Goal: Task Accomplishment & Management: Manage account settings

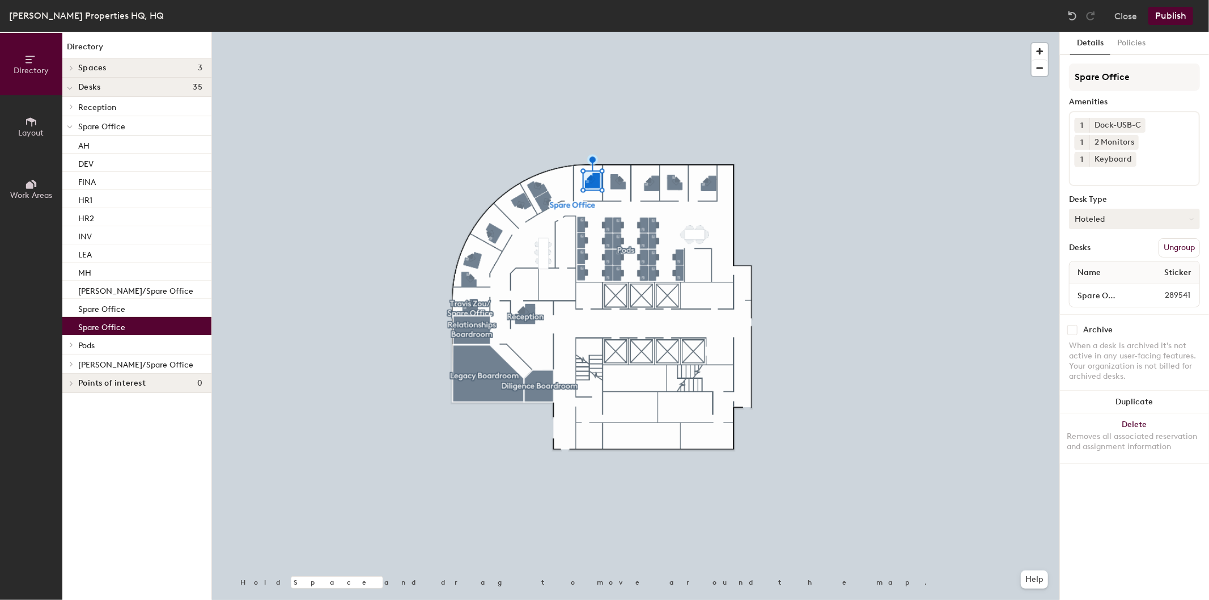
click at [1114, 220] on button "Hoteled" at bounding box center [1134, 219] width 131 height 20
click at [1106, 252] on div "Assigned" at bounding box center [1126, 254] width 113 height 17
drag, startPoint x: 1140, startPoint y: 75, endPoint x: 1042, endPoint y: 75, distance: 97.5
click at [1043, 75] on div "Directory Layout Work Areas Directory Spaces 3 Diligence Boardroom Legacy Board…" at bounding box center [604, 316] width 1209 height 568
type input "[PERSON_NAME]"
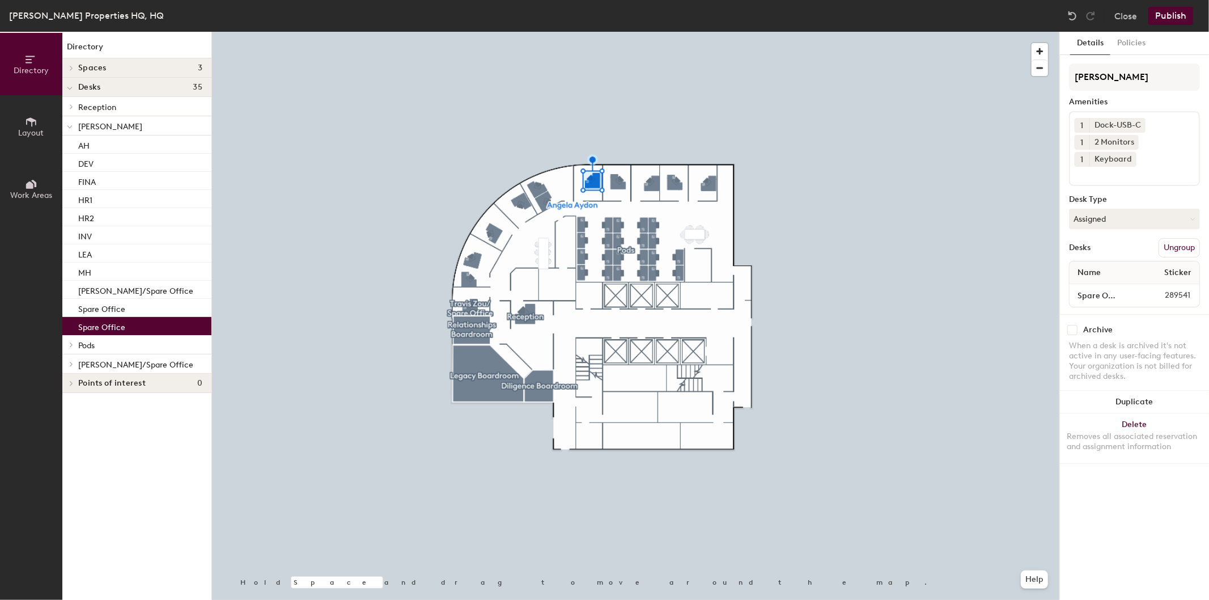
click at [1177, 14] on button "Publish" at bounding box center [1171, 16] width 45 height 18
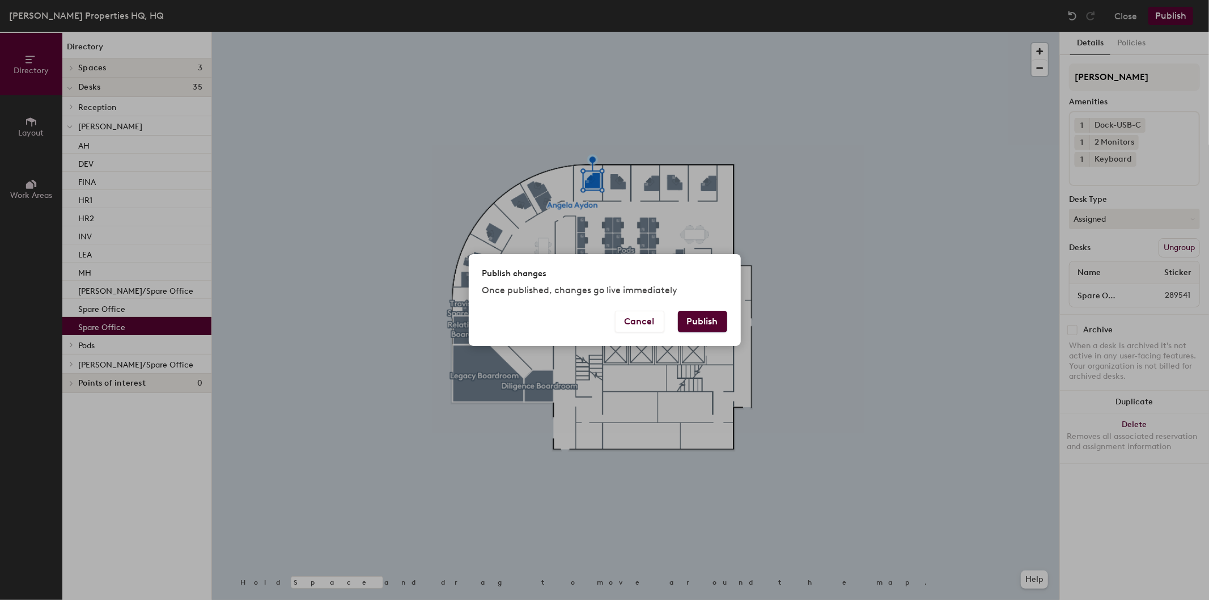
click at [709, 316] on button "Publish" at bounding box center [702, 322] width 49 height 22
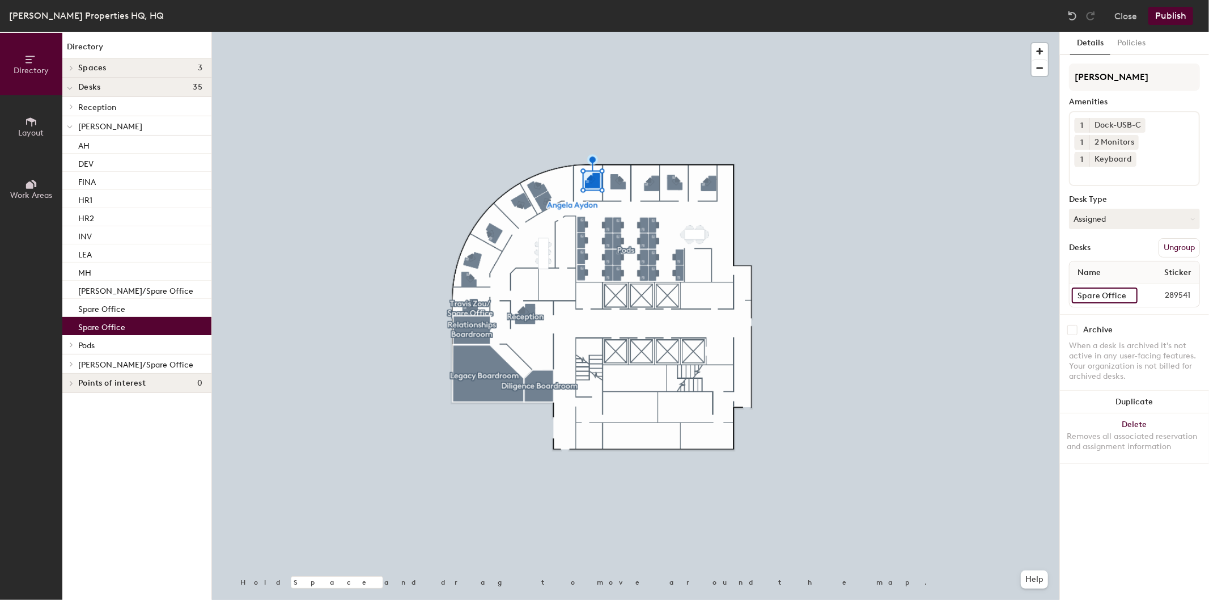
drag, startPoint x: 112, startPoint y: 325, endPoint x: 1106, endPoint y: 301, distance: 994.3
click at [1107, 301] on input "Spare Office" at bounding box center [1105, 295] width 66 height 16
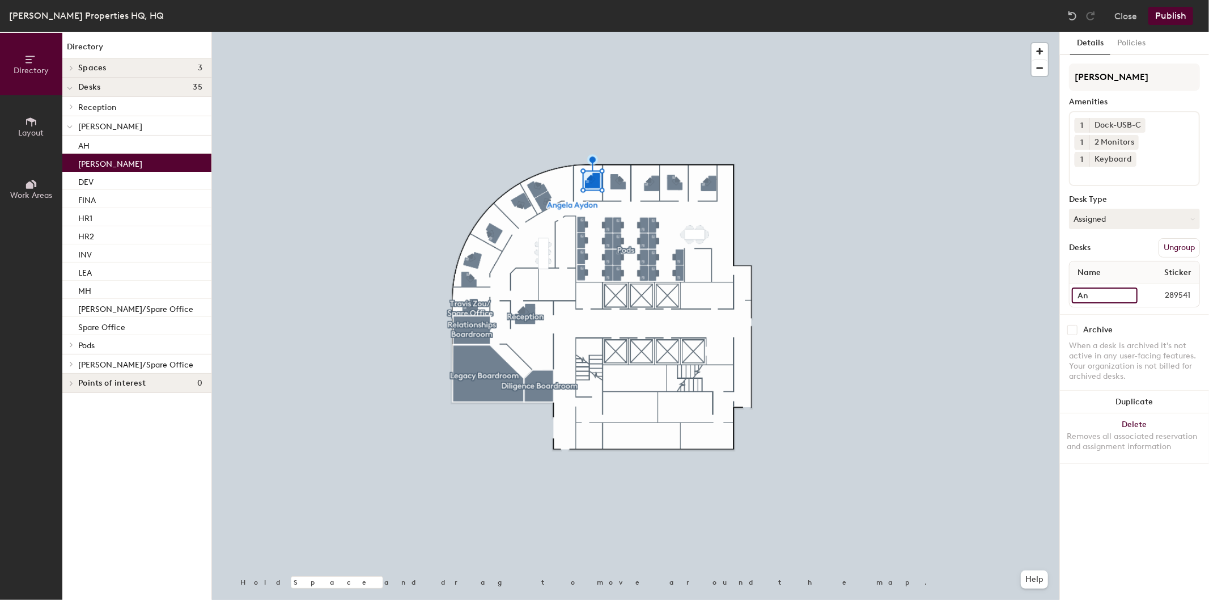
type input "A"
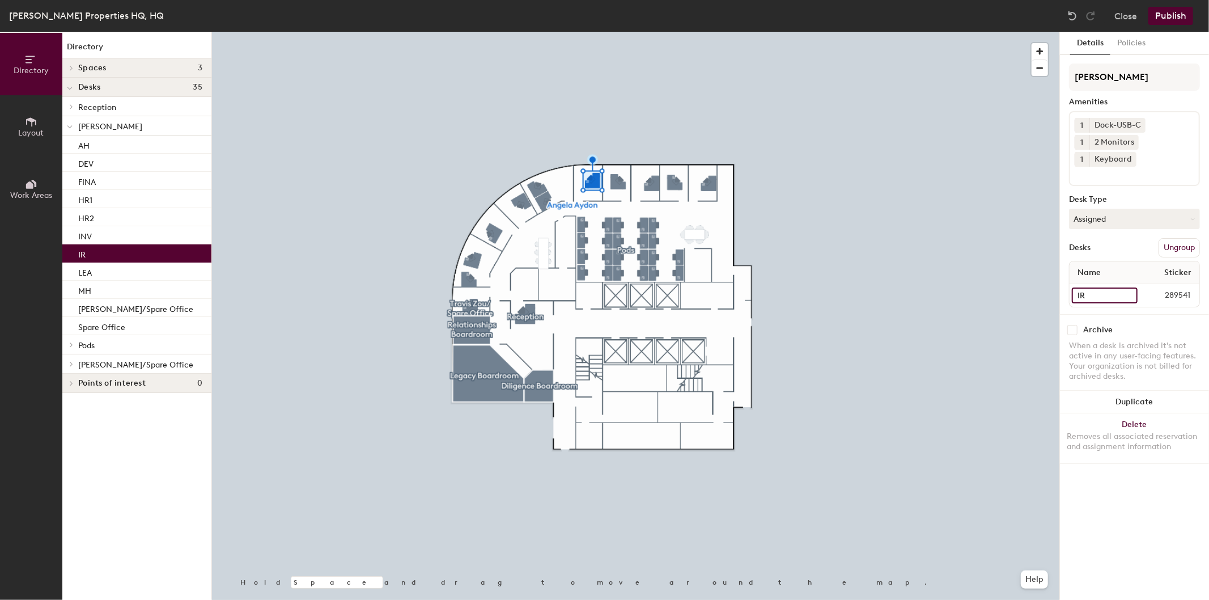
type input "IR"
click at [947, 32] on div at bounding box center [636, 32] width 848 height 0
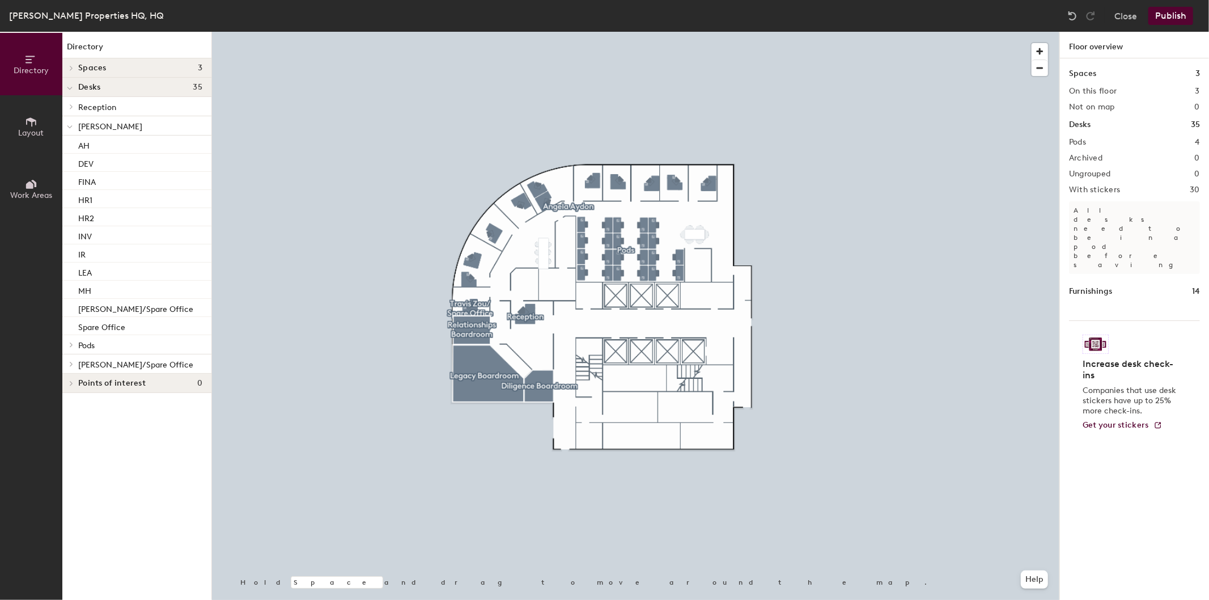
drag, startPoint x: 1170, startPoint y: 14, endPoint x: 1068, endPoint y: 104, distance: 135.8
click at [1072, 141] on div "Hungerford Properties HQ, HQ Close Publish Directory Layout Work Areas Director…" at bounding box center [604, 300] width 1209 height 600
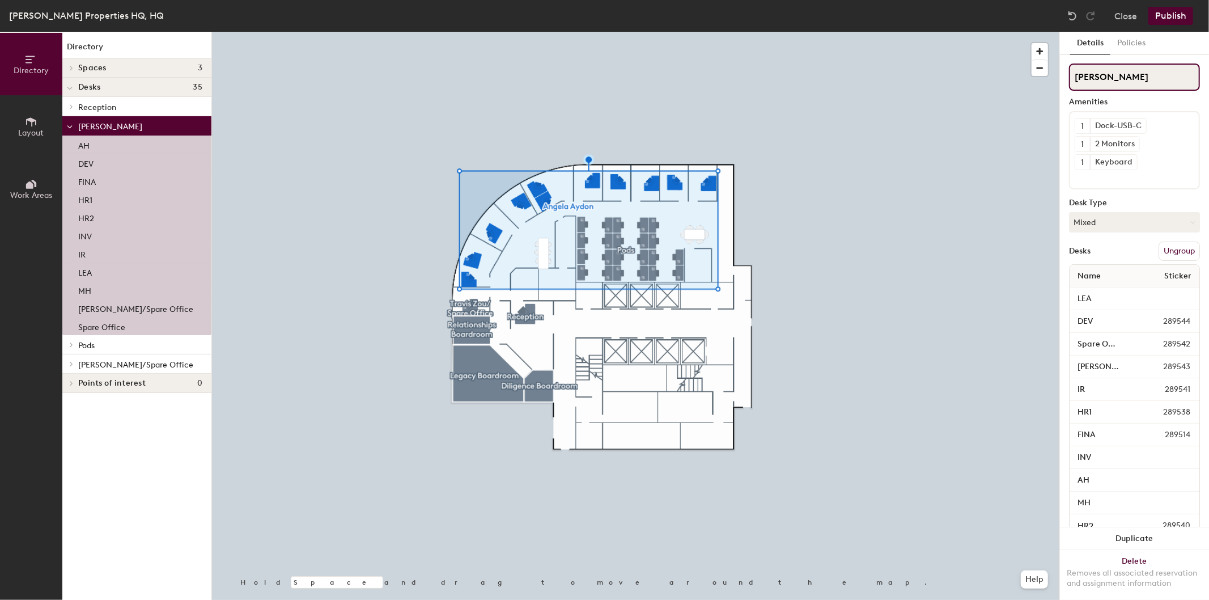
click at [1119, 81] on input "[PERSON_NAME]" at bounding box center [1134, 77] width 131 height 27
click at [1157, 74] on input "[PERSON_NAME]" at bounding box center [1134, 77] width 131 height 27
drag, startPoint x: 1154, startPoint y: 75, endPoint x: 1069, endPoint y: 78, distance: 85.1
click at [1069, 78] on input "[PERSON_NAME]" at bounding box center [1134, 77] width 131 height 27
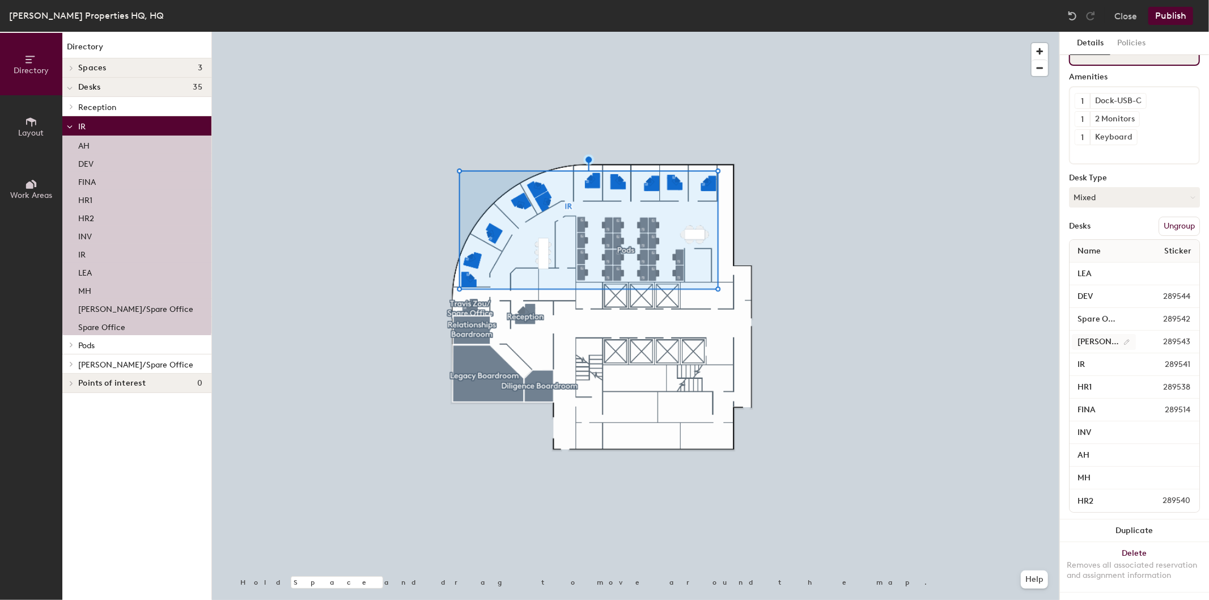
scroll to position [34, 0]
type input "IR"
click at [1169, 19] on button "Publish" at bounding box center [1171, 16] width 45 height 18
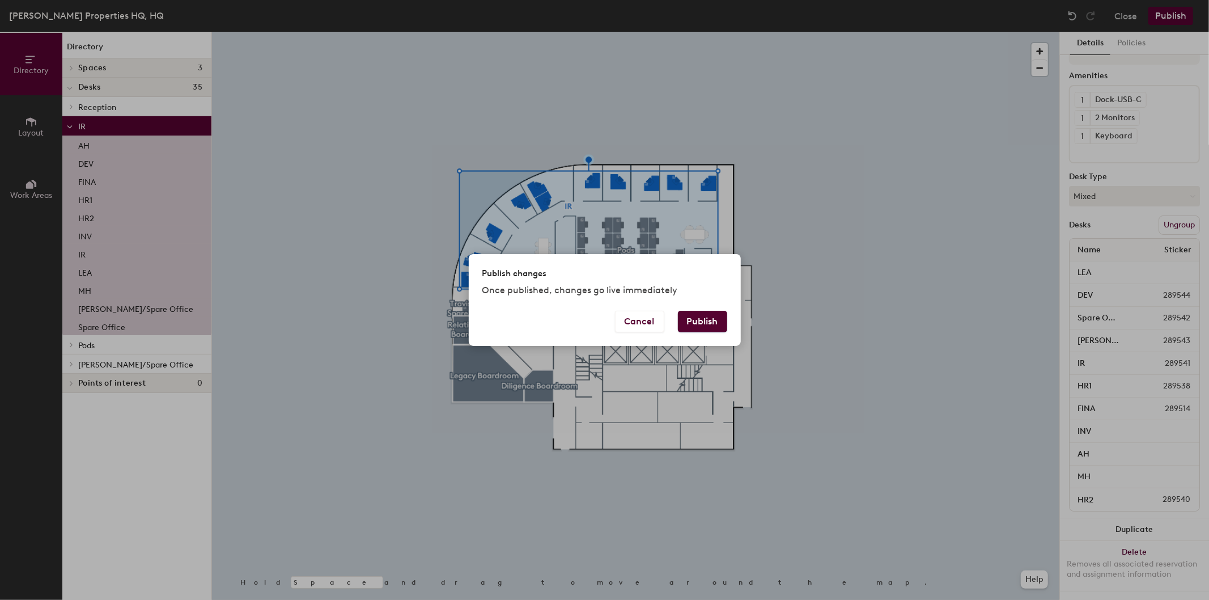
click at [704, 325] on button "Publish" at bounding box center [702, 322] width 49 height 22
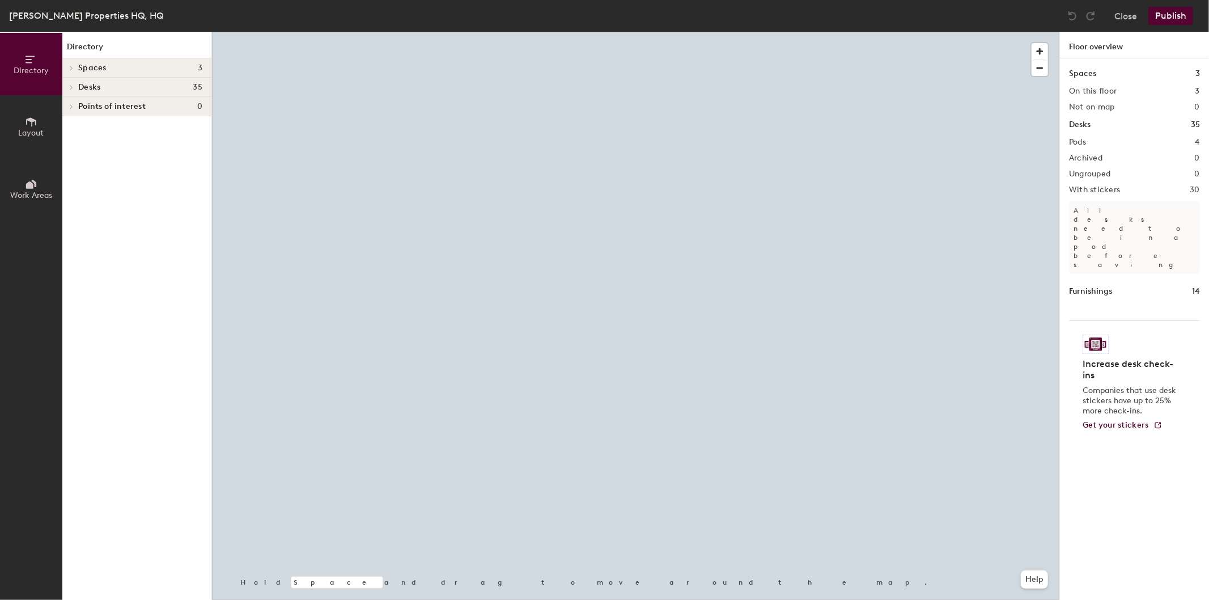
click at [1101, 77] on div "Spaces 3" at bounding box center [1134, 73] width 131 height 12
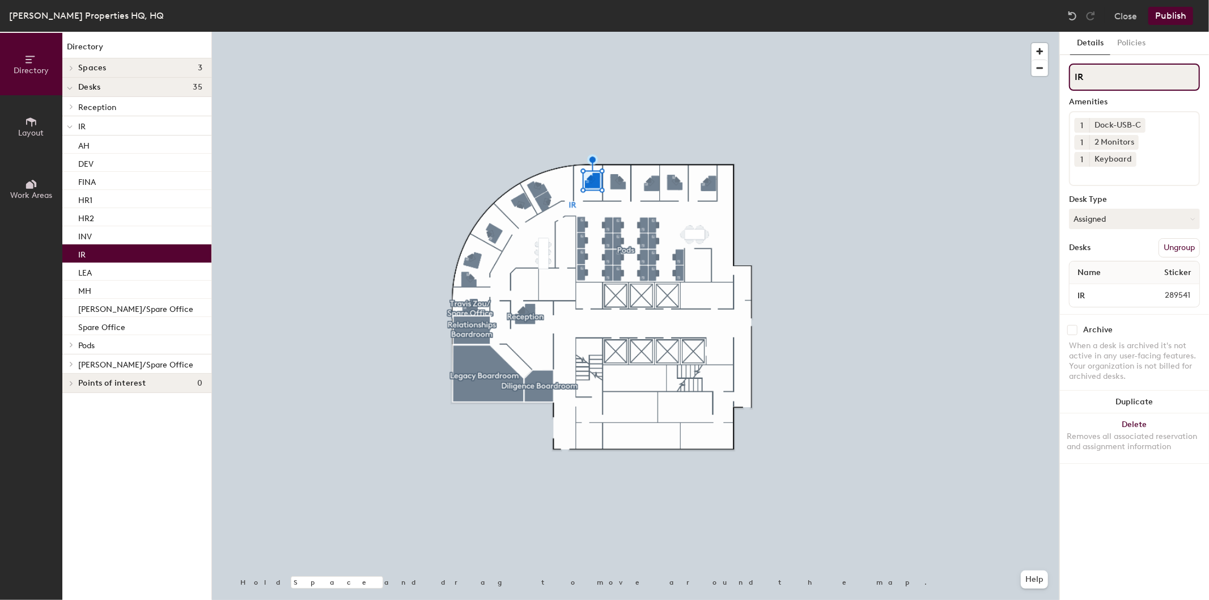
drag, startPoint x: 1086, startPoint y: 78, endPoint x: 1066, endPoint y: 77, distance: 19.9
click at [1066, 77] on div "Details Policies IR Amenities 1 Dock-USB-C 1 2 Monitors 1 Keyboard Desk Type As…" at bounding box center [1134, 316] width 149 height 568
type input "[PERSON_NAME]"
click at [1177, 14] on button "Publish" at bounding box center [1171, 16] width 45 height 18
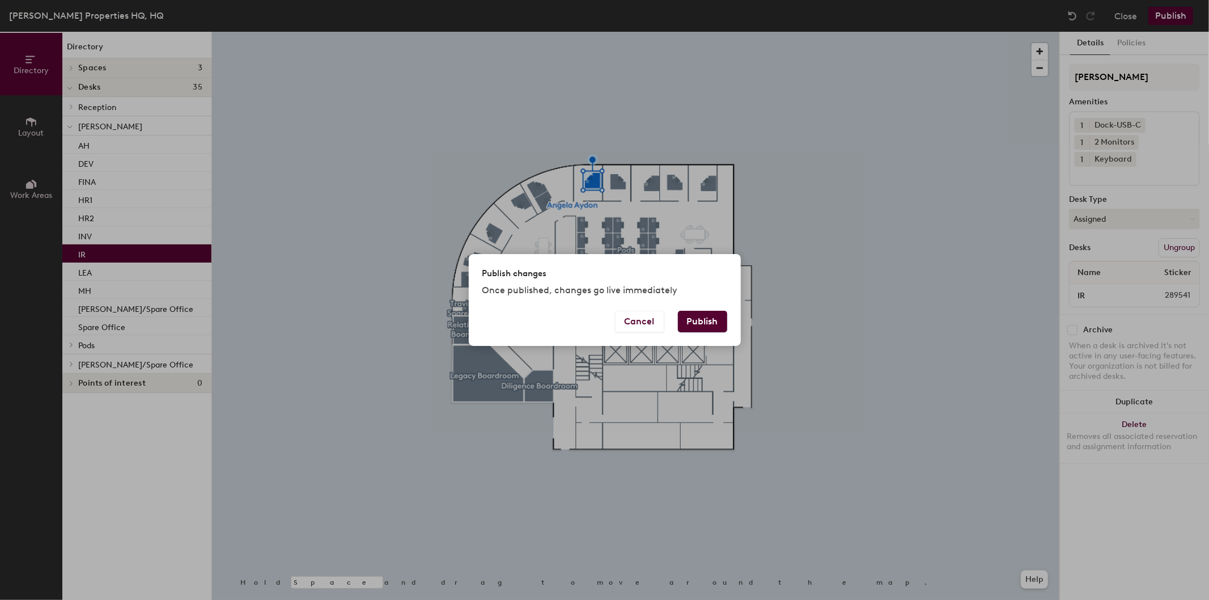
click at [698, 320] on button "Publish" at bounding box center [702, 322] width 49 height 22
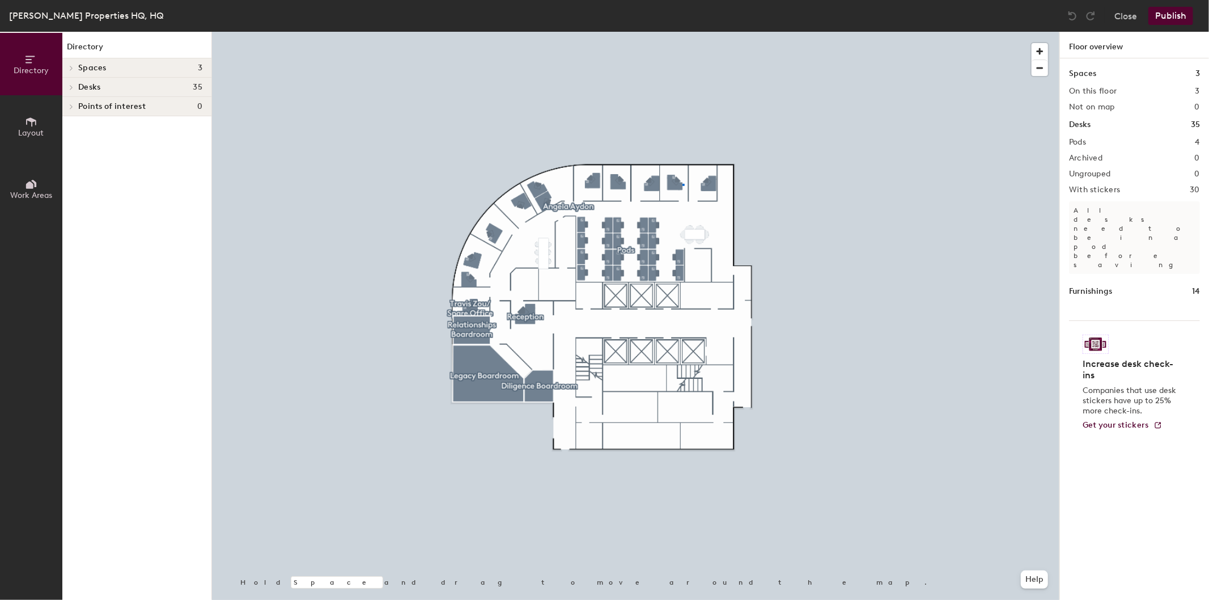
click at [683, 32] on div at bounding box center [636, 32] width 848 height 0
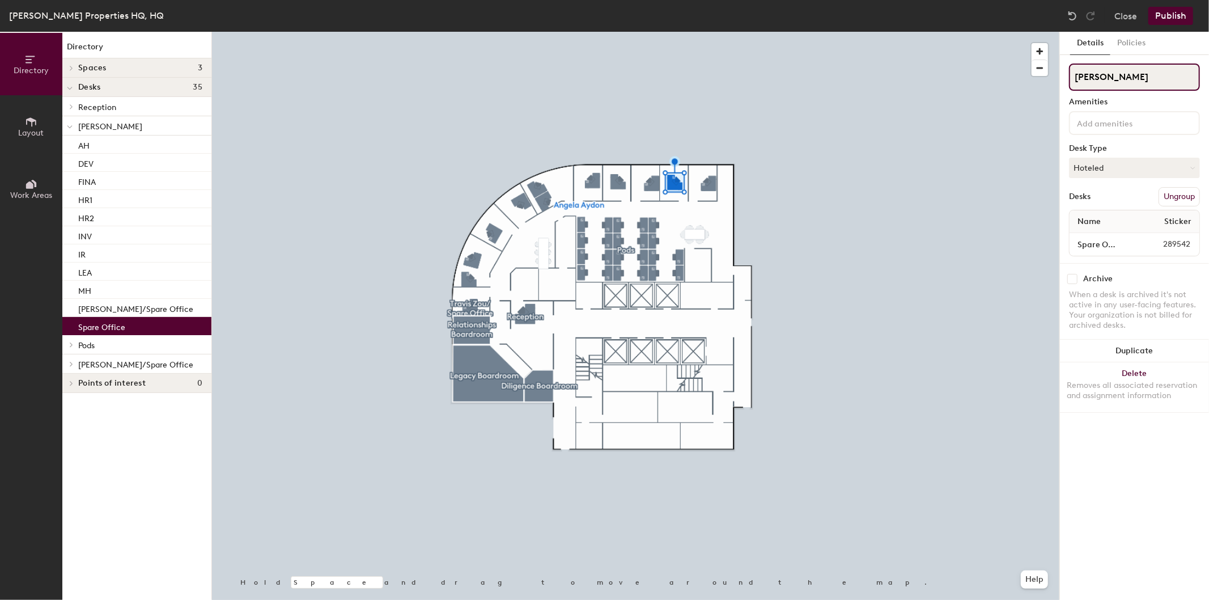
click at [1019, 77] on div "Directory Layout Work Areas Directory Spaces 3 Diligence Boardroom Legacy Board…" at bounding box center [604, 316] width 1209 height 568
type input "Spare Office"
drag, startPoint x: 1178, startPoint y: 2, endPoint x: 1180, endPoint y: 16, distance: 14.3
click at [1178, 6] on div "[PERSON_NAME] Properties HQ, HQ Close Publish" at bounding box center [604, 16] width 1209 height 32
click at [1180, 16] on button "Publish" at bounding box center [1171, 16] width 45 height 18
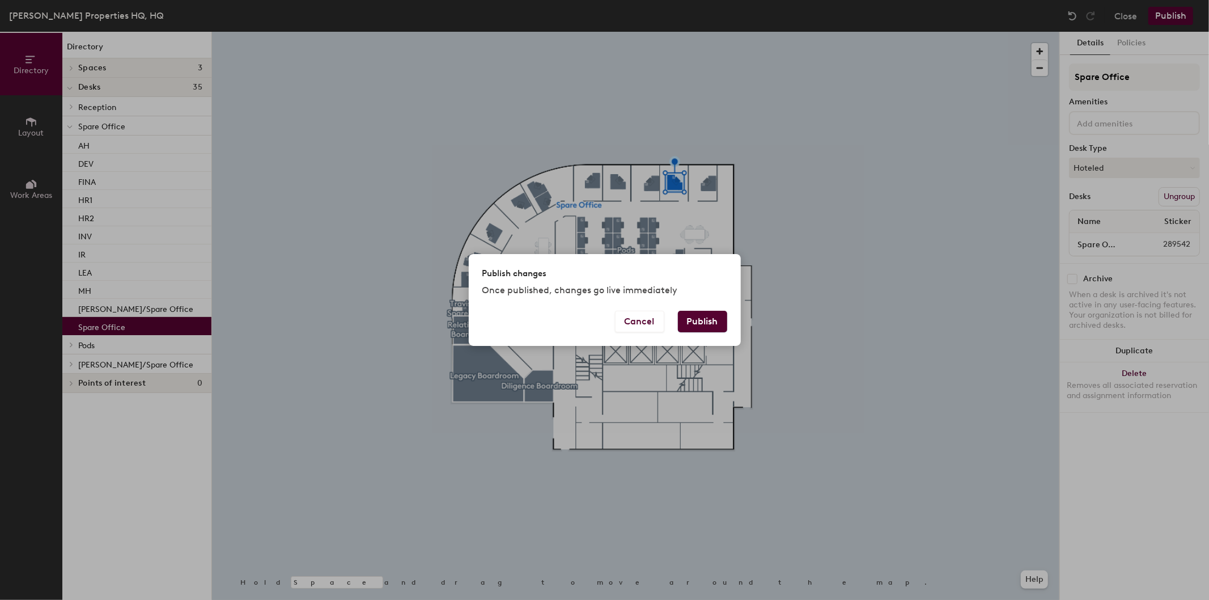
drag, startPoint x: 713, startPoint y: 318, endPoint x: 729, endPoint y: 311, distance: 17.8
click at [712, 316] on button "Publish" at bounding box center [702, 322] width 49 height 22
